Goal: Navigation & Orientation: Understand site structure

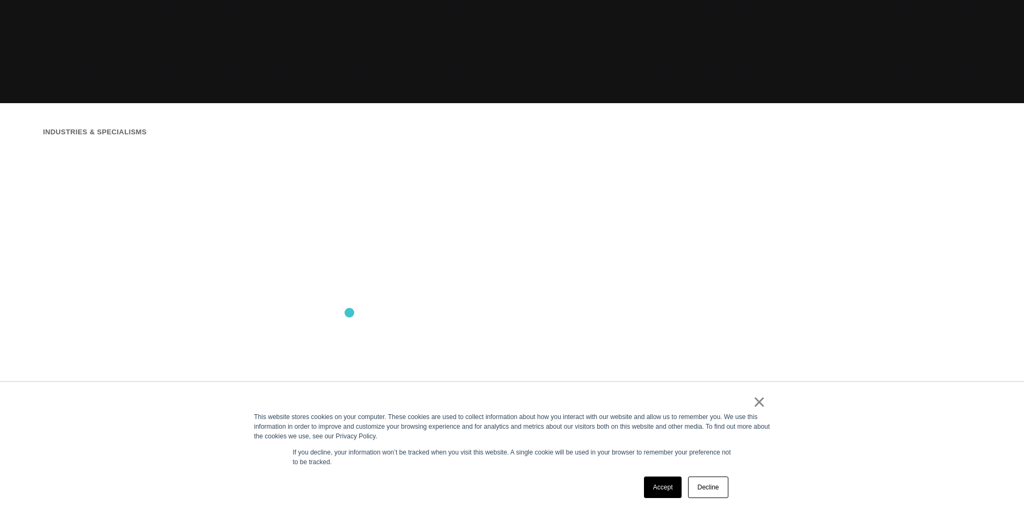
scroll to position [538, 0]
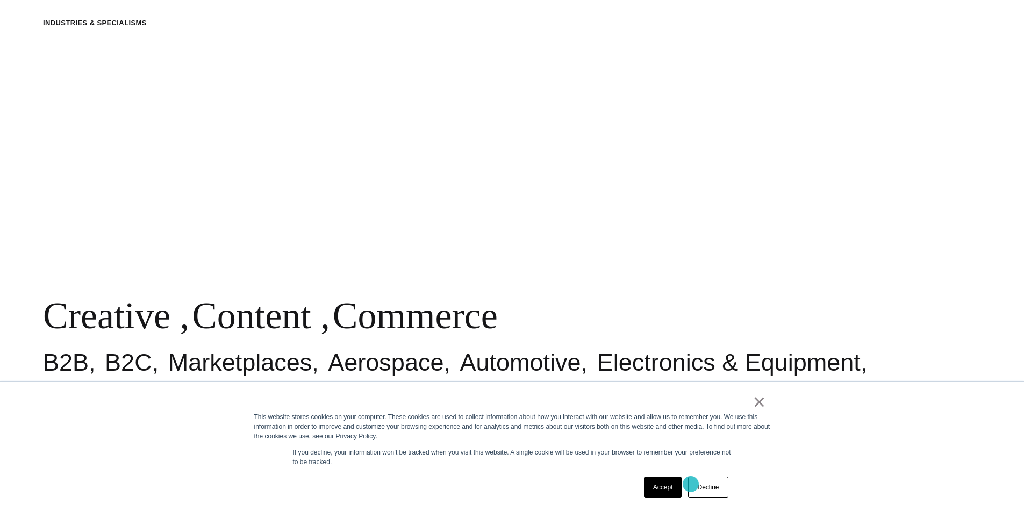
click at [691, 484] on link "Decline" at bounding box center [708, 488] width 40 height 22
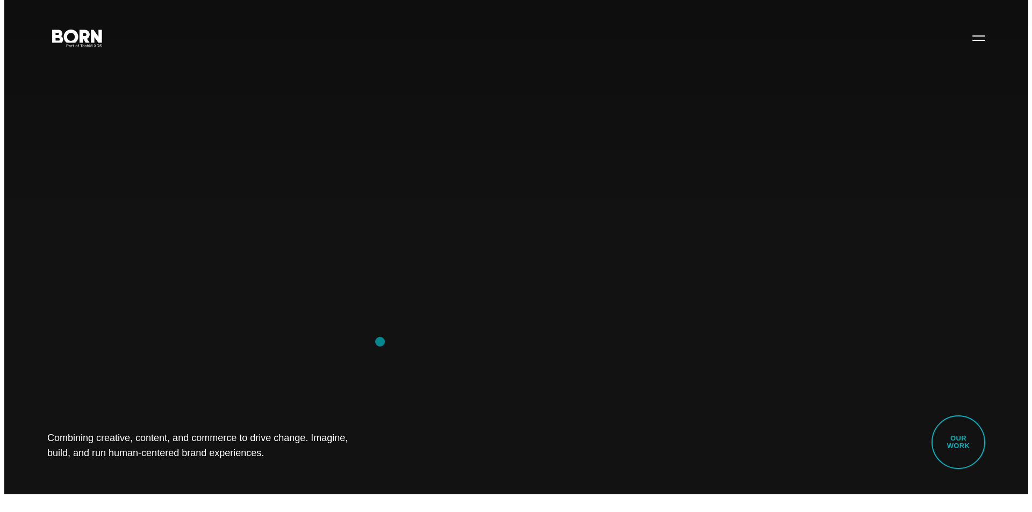
scroll to position [0, 0]
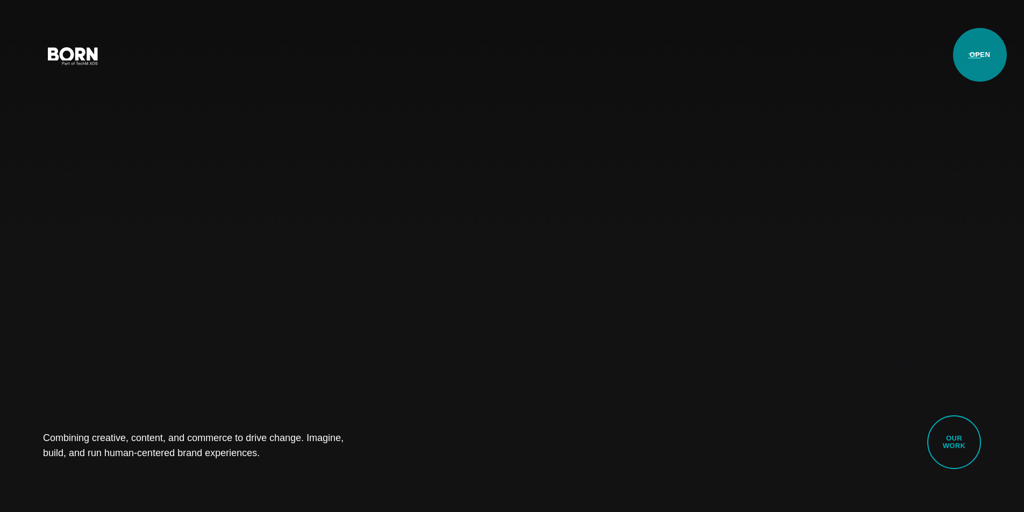
click at [979, 55] on button "Primary Menu" at bounding box center [975, 55] width 26 height 23
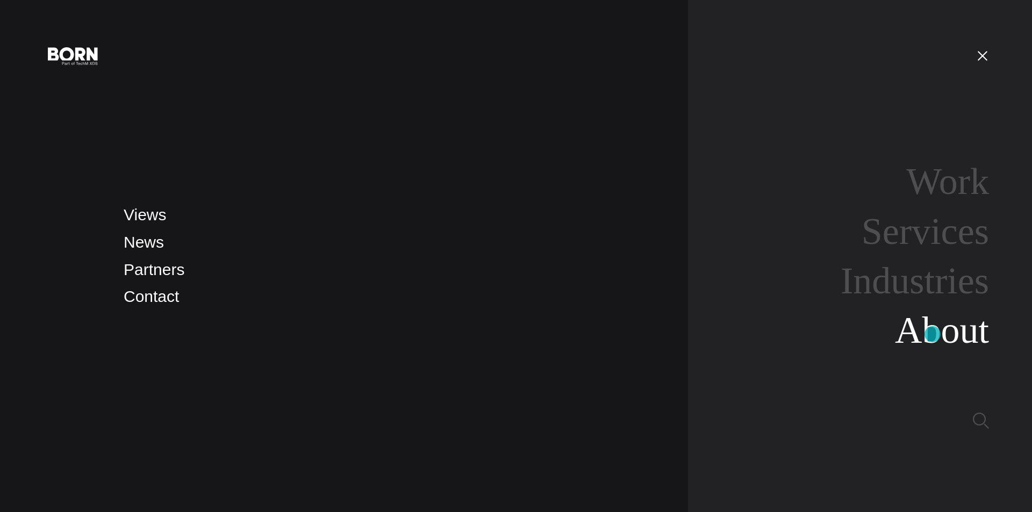
click at [933, 334] on link "About" at bounding box center [942, 330] width 94 height 41
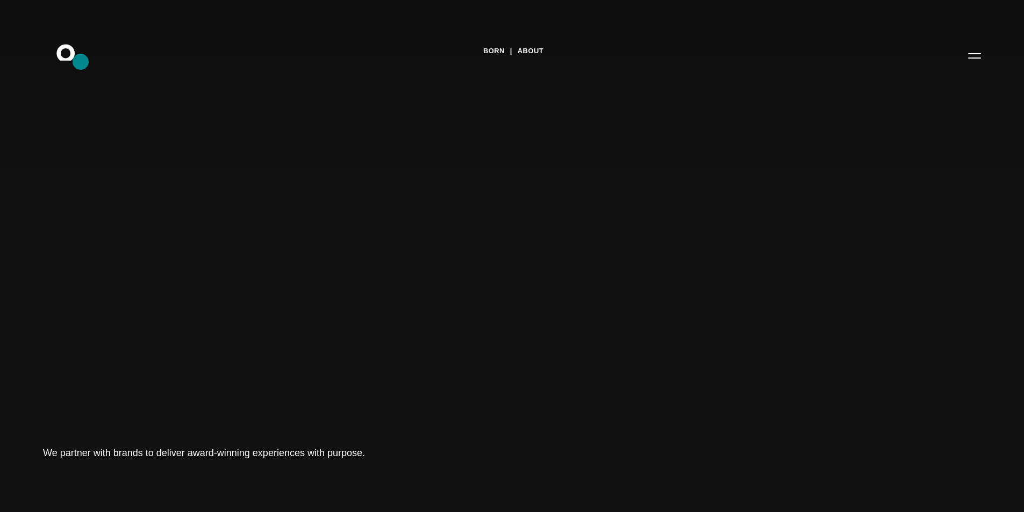
click at [81, 61] on icon ".st0{display:none;} .st1{display:inline;} .st2{font-family:'HelveticaNeue-Mediu…" at bounding box center [73, 55] width 69 height 28
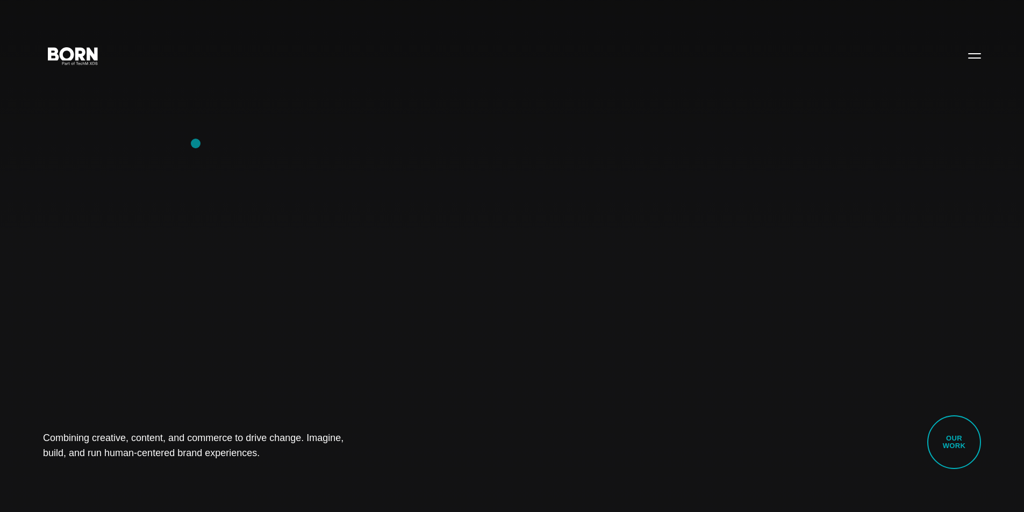
click at [196, 144] on div "Combining creative, content, and commerce to drive change. Imagine, build, and …" at bounding box center [512, 256] width 1024 height 512
